Goal: Find specific page/section: Find specific page/section

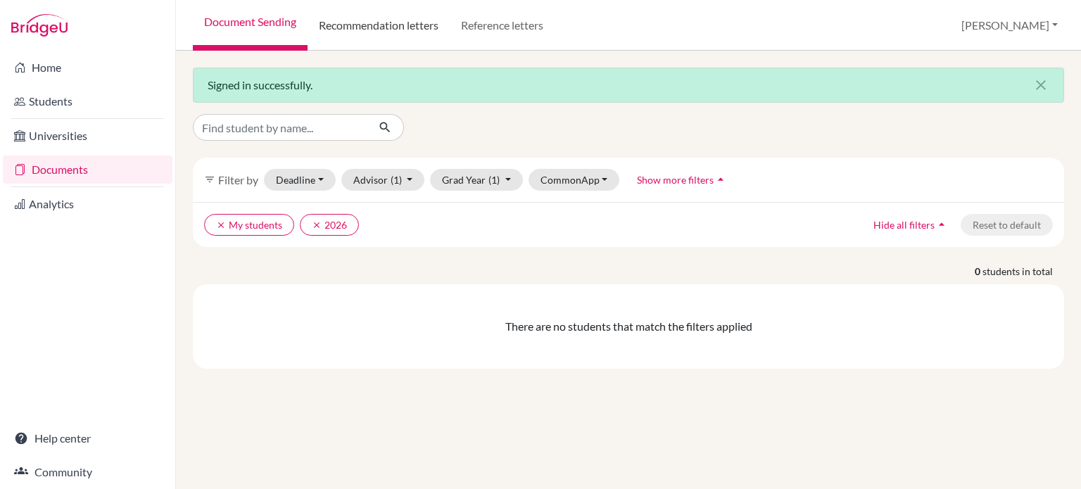
click at [366, 33] on link "Recommendation letters" at bounding box center [378, 25] width 142 height 51
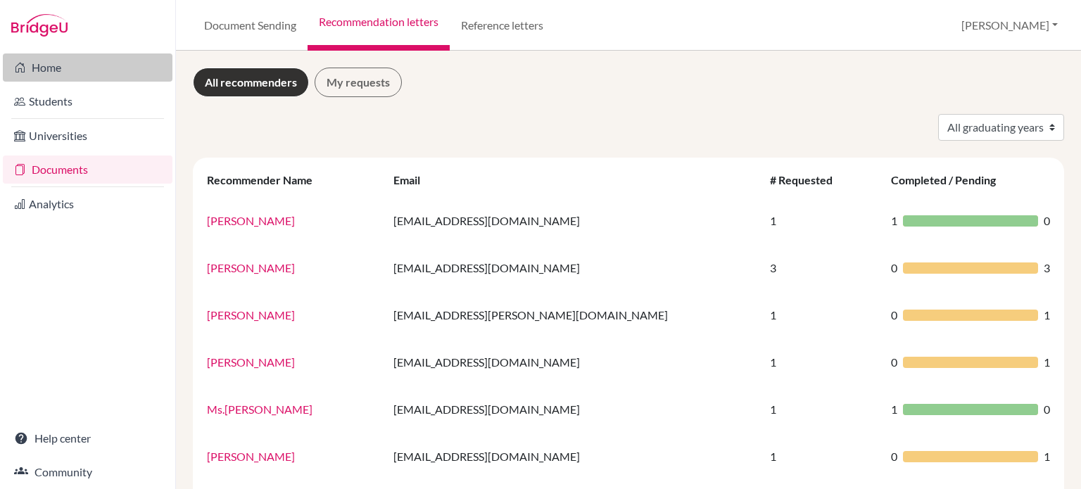
click at [68, 67] on link "Home" at bounding box center [88, 67] width 170 height 28
